Goal: Task Accomplishment & Management: Complete application form

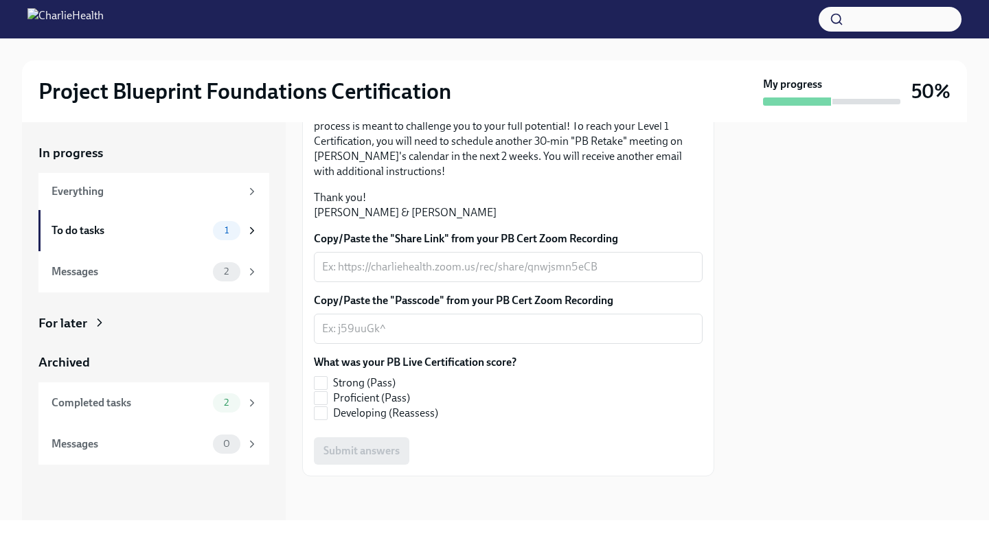
scroll to position [358, 0]
click at [424, 260] on textarea "Copy/Paste the "Share Link" from your PB Cert Zoom Recording" at bounding box center [508, 267] width 372 height 16
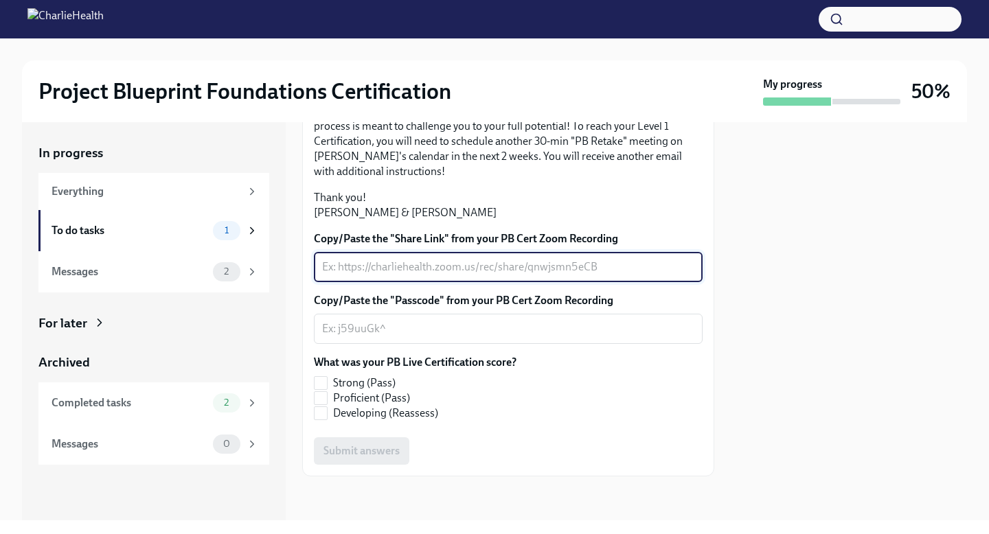
paste textarea "[URL][DOMAIN_NAME]"
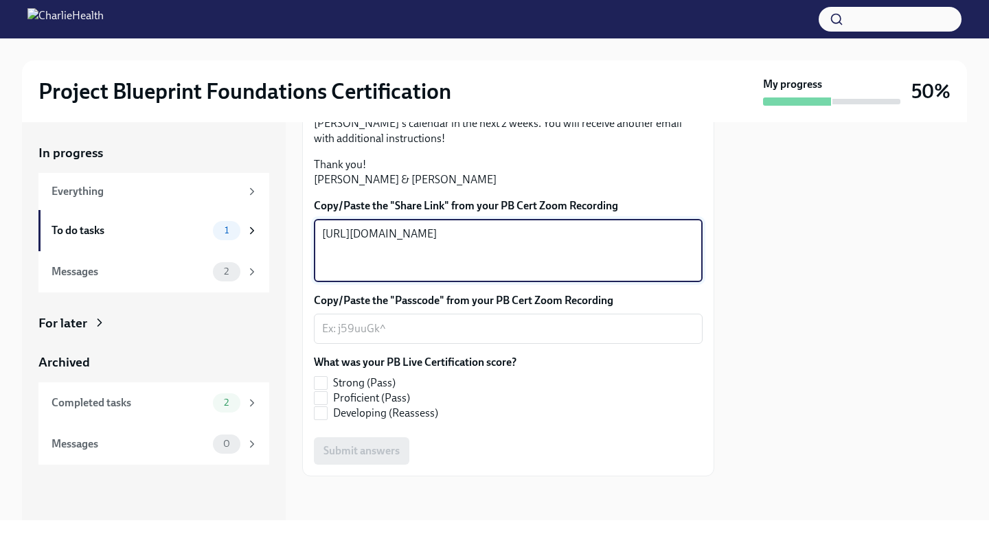
type textarea "[URL][DOMAIN_NAME]"
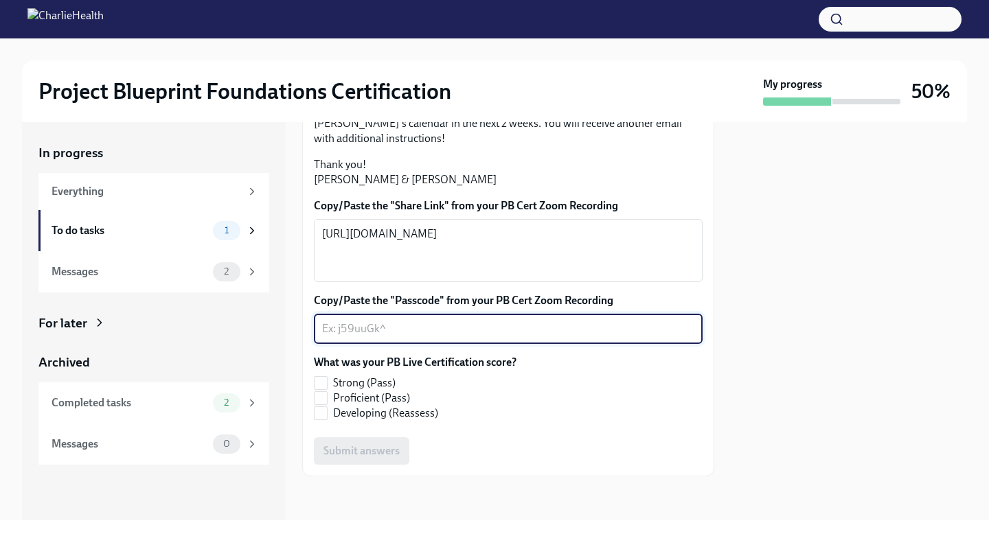
click at [492, 337] on textarea "Copy/Paste the "Passcode" from your PB Cert Zoom Recording" at bounding box center [508, 329] width 372 height 16
paste textarea "^^21C#Qn"
type textarea "^^21C#Qn"
click at [325, 389] on input "Strong (Pass)" at bounding box center [321, 383] width 12 height 12
checkbox input "true"
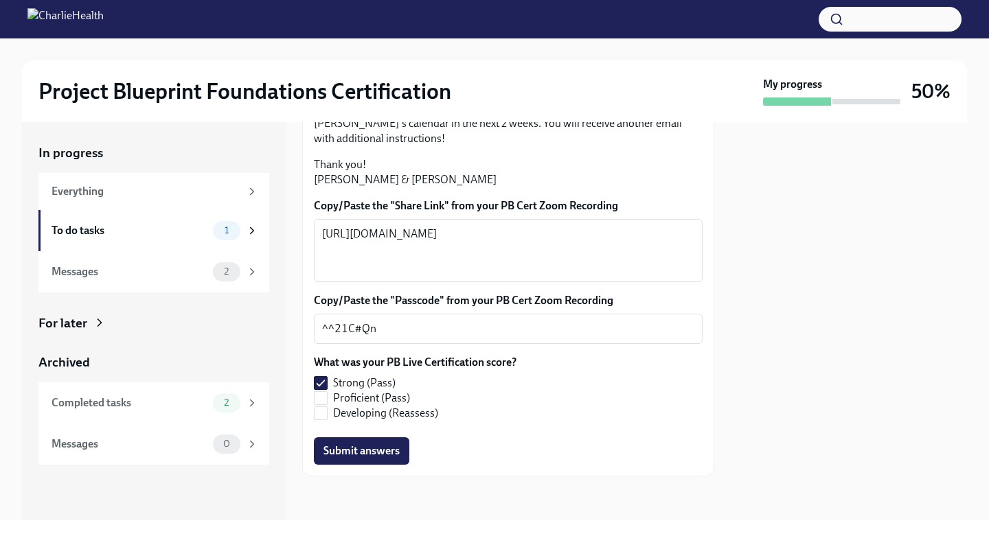
scroll to position [391, 0]
click at [365, 450] on span "Submit answers" at bounding box center [361, 451] width 76 height 14
click at [227, 272] on span "2" at bounding box center [226, 271] width 21 height 10
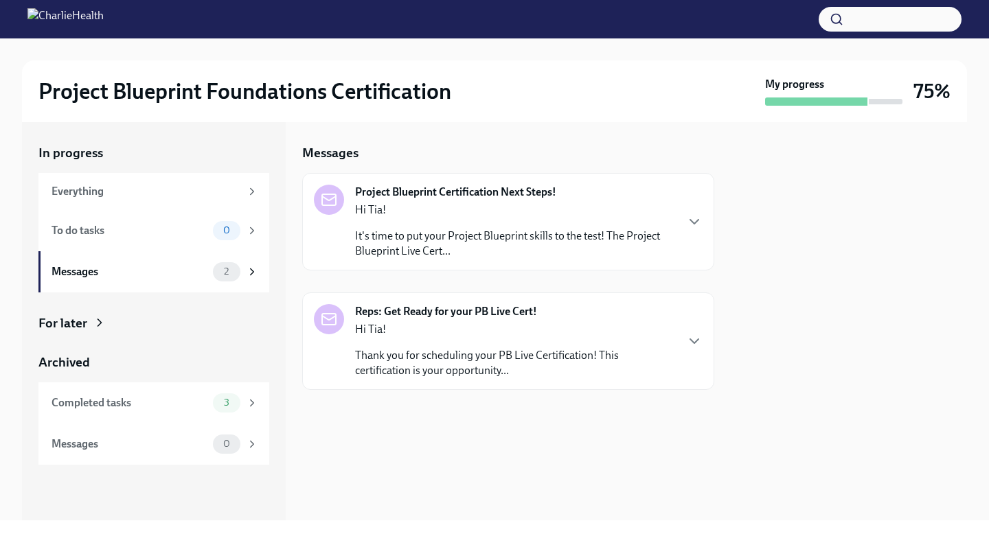
click at [496, 236] on p "It's time to put your Project Blueprint skills to the test! The Project Bluepri…" at bounding box center [515, 244] width 320 height 30
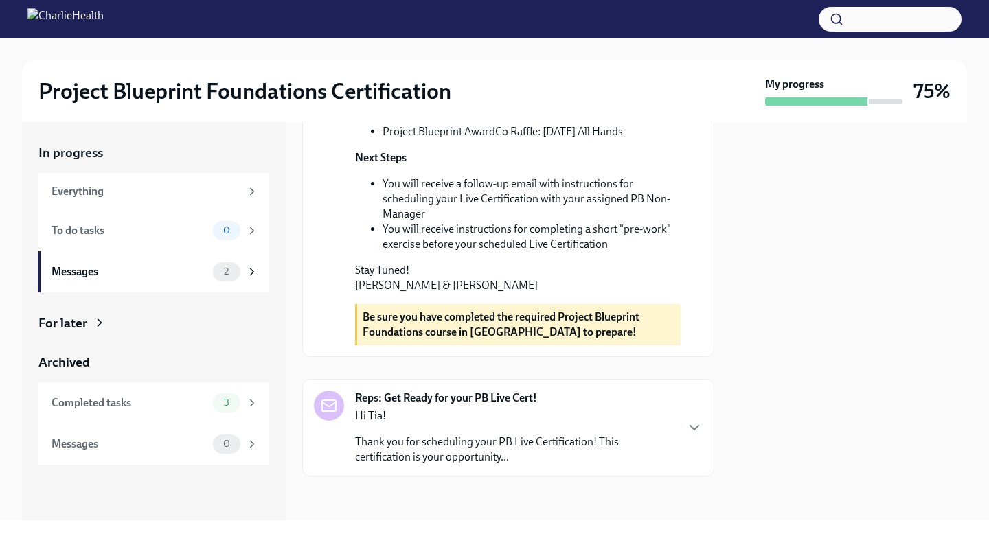
scroll to position [519, 0]
click at [493, 416] on p "Hi Tia!" at bounding box center [515, 416] width 320 height 15
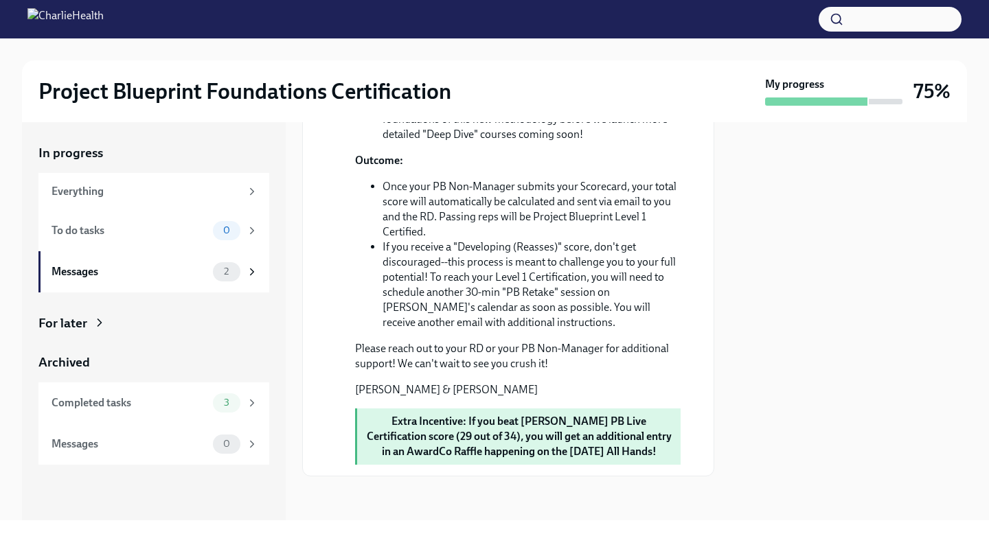
scroll to position [1447, 0]
